Goal: Find specific page/section: Find specific page/section

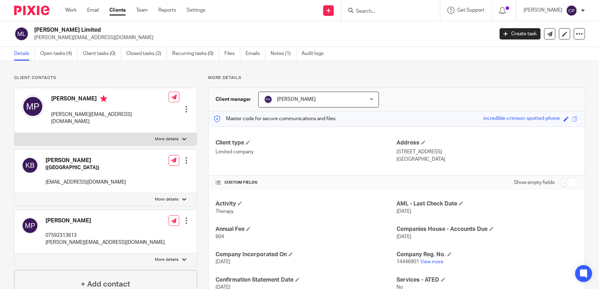
click at [306, 12] on input "Search" at bounding box center [386, 11] width 63 height 6
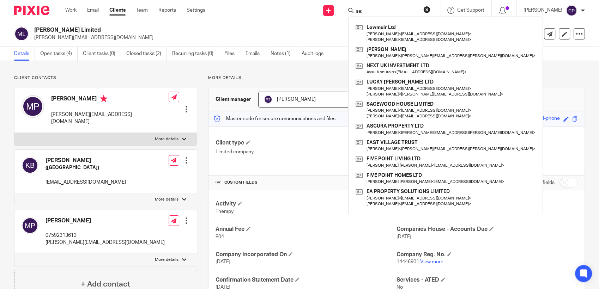
drag, startPoint x: 381, startPoint y: 12, endPoint x: 353, endPoint y: 15, distance: 28.4
click at [306, 15] on div "se; Lowmuir Ltd John Pearson < jpearson86@hotmail.com > Daryn McCulloch < tune-…" at bounding box center [390, 10] width 99 height 21
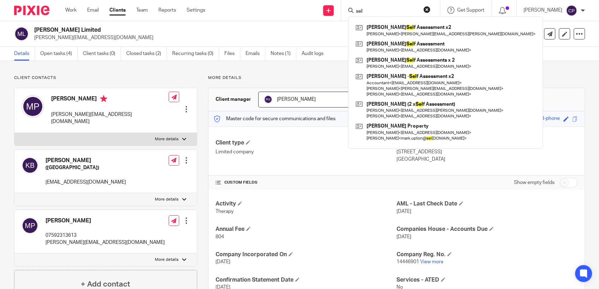
drag, startPoint x: 372, startPoint y: 11, endPoint x: 357, endPoint y: 12, distance: 14.8
click at [306, 12] on div "sel" at bounding box center [389, 10] width 82 height 9
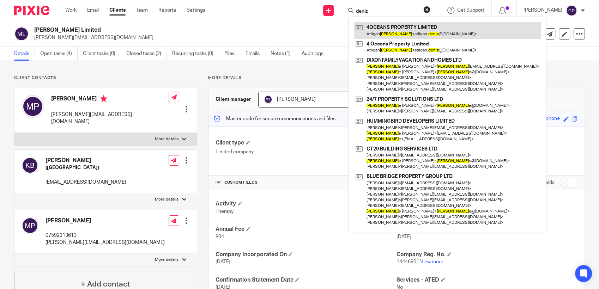
type input "deniz"
click at [306, 29] on link at bounding box center [447, 30] width 187 height 16
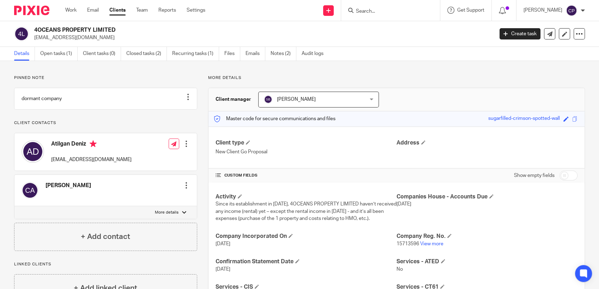
click at [382, 13] on input "Search" at bounding box center [386, 11] width 63 height 6
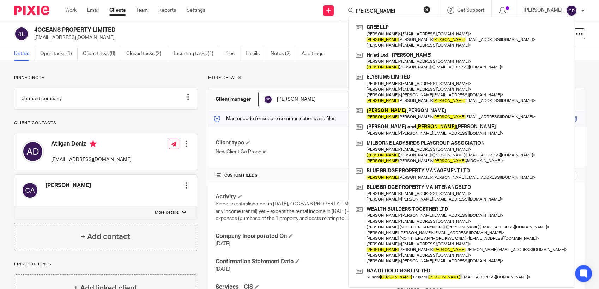
type input "[PERSON_NAME]"
